Goal: Information Seeking & Learning: Compare options

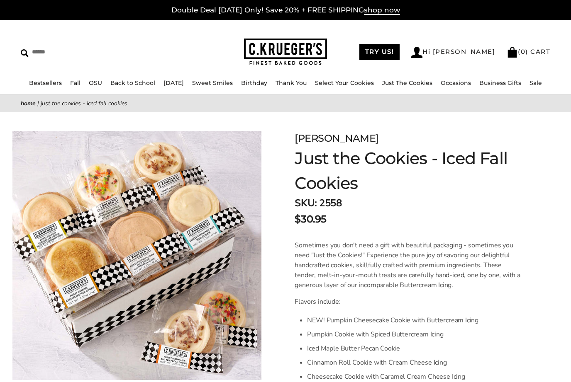
click at [406, 79] on link "Just The Cookies" at bounding box center [407, 82] width 50 height 7
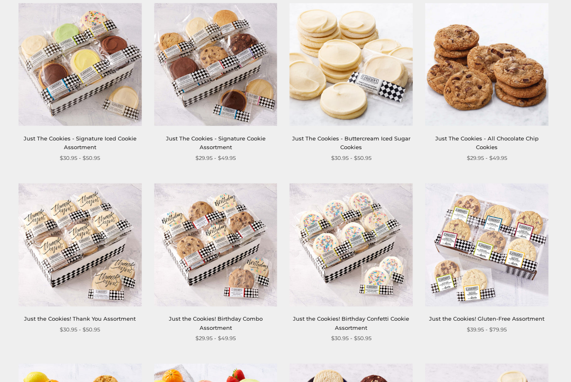
scroll to position [359, 0]
click at [510, 317] on link "Just the Cookies! Gluten-Free Assortment" at bounding box center [486, 319] width 115 height 7
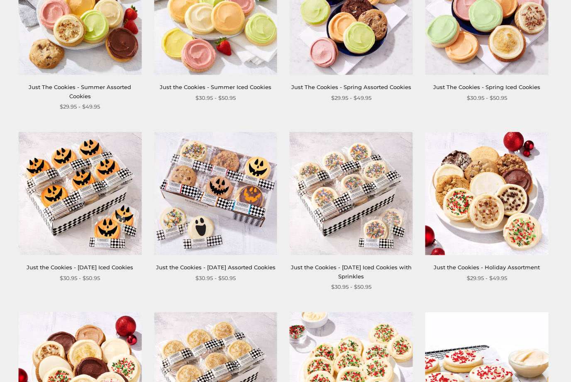
scroll to position [770, 0]
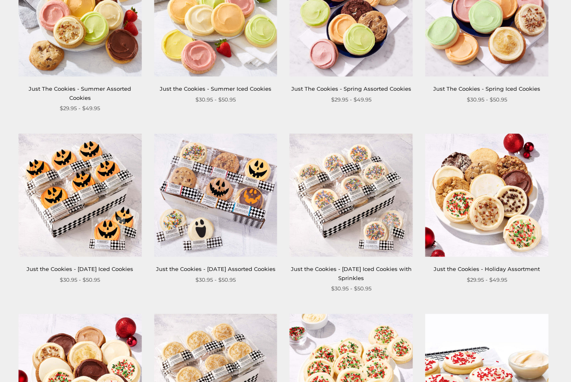
click at [105, 266] on link "Just the Cookies - Halloween Iced Cookies" at bounding box center [80, 269] width 107 height 7
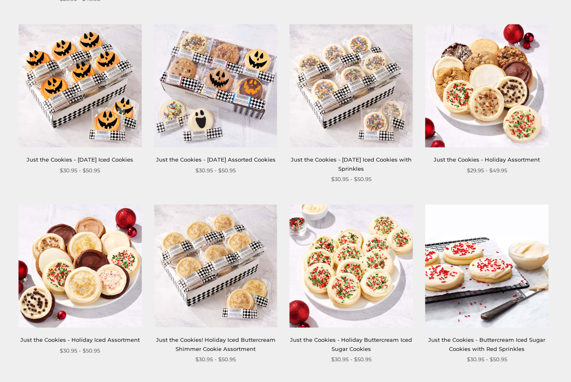
scroll to position [879, 0]
click at [116, 337] on link "Just the Cookies - Holiday Iced Assortment" at bounding box center [79, 340] width 119 height 7
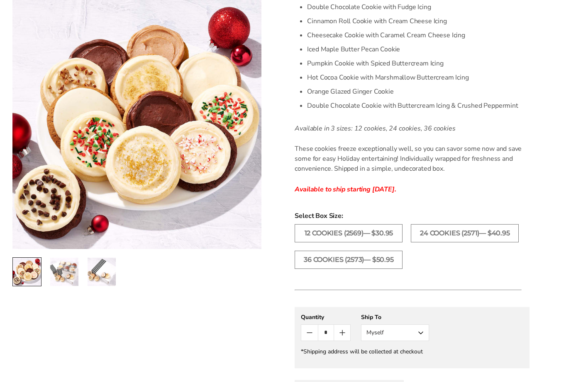
scroll to position [385, 0]
